Goal: Find specific page/section: Find specific page/section

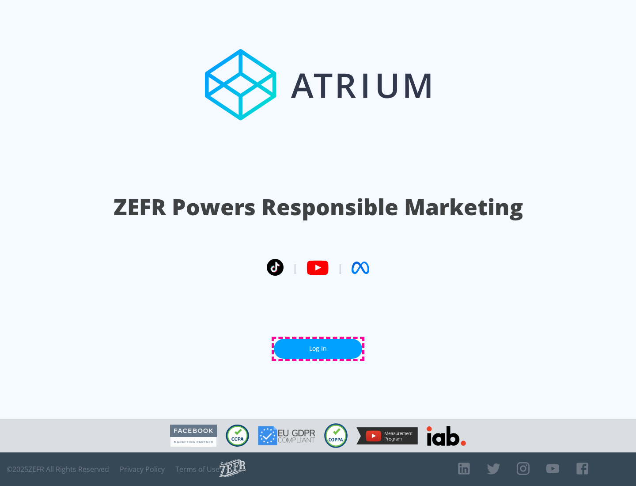
click at [318, 348] on link "Log In" at bounding box center [318, 349] width 88 height 20
